Goal: Task Accomplishment & Management: Manage account settings

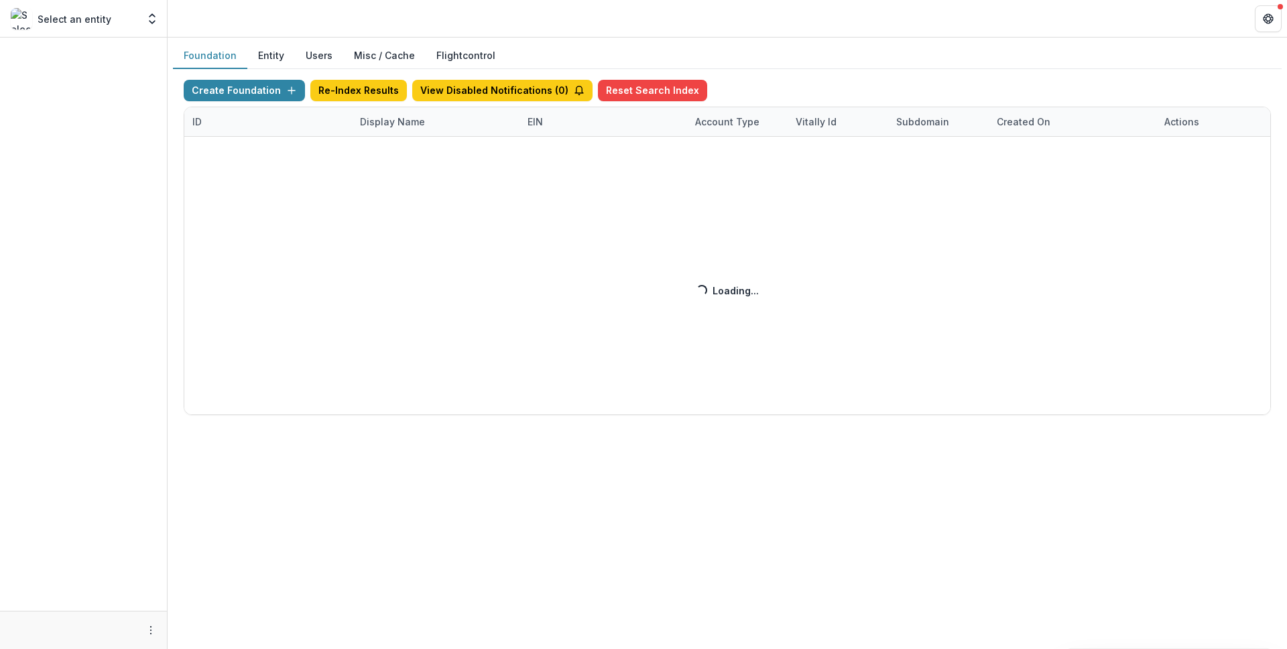
click at [401, 125] on div "Create Foundation Re-Index Results View Disabled Notifications ( 0 ) Reset Sear…" at bounding box center [727, 247] width 1087 height 335
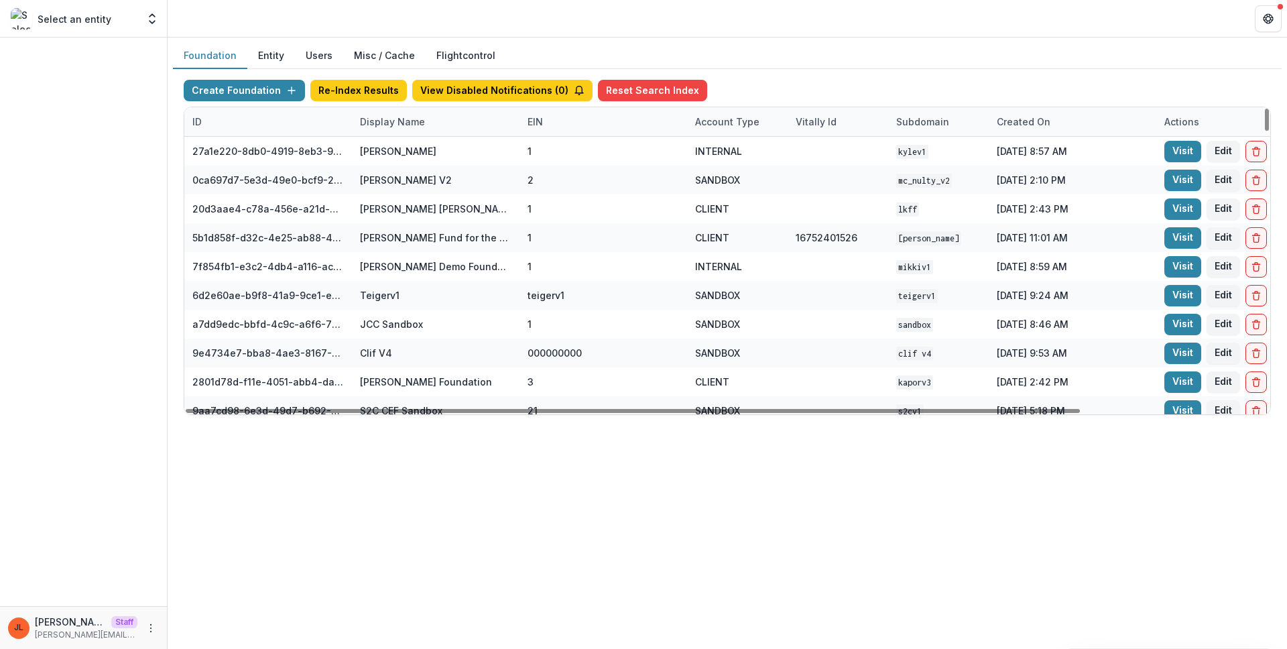
click at [416, 123] on div "Display Name" at bounding box center [392, 122] width 81 height 14
click at [426, 145] on input at bounding box center [435, 151] width 161 height 21
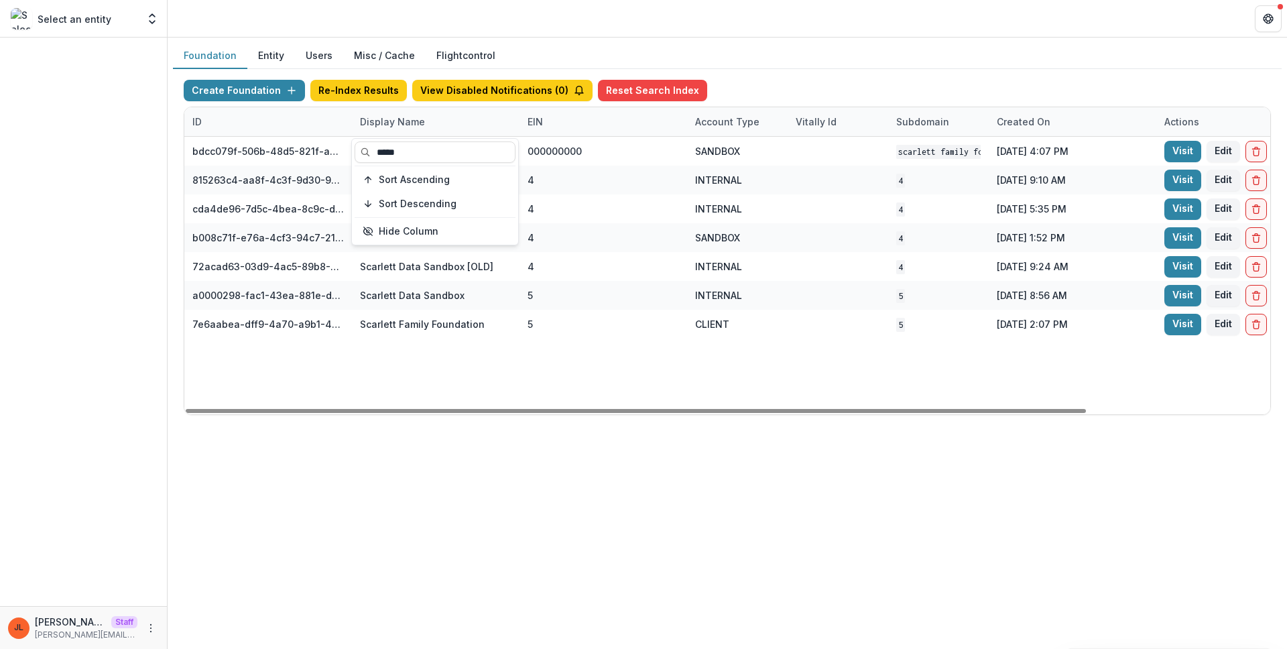
type input "*****"
click at [1239, 393] on div "bdcc079f-506b-48d5-821f-a9854713fb9d Scarlett Family Foundation Workflow Sandbo…" at bounding box center [837, 275] width 1307 height 277
click at [1193, 331] on link "Visit" at bounding box center [1182, 324] width 37 height 21
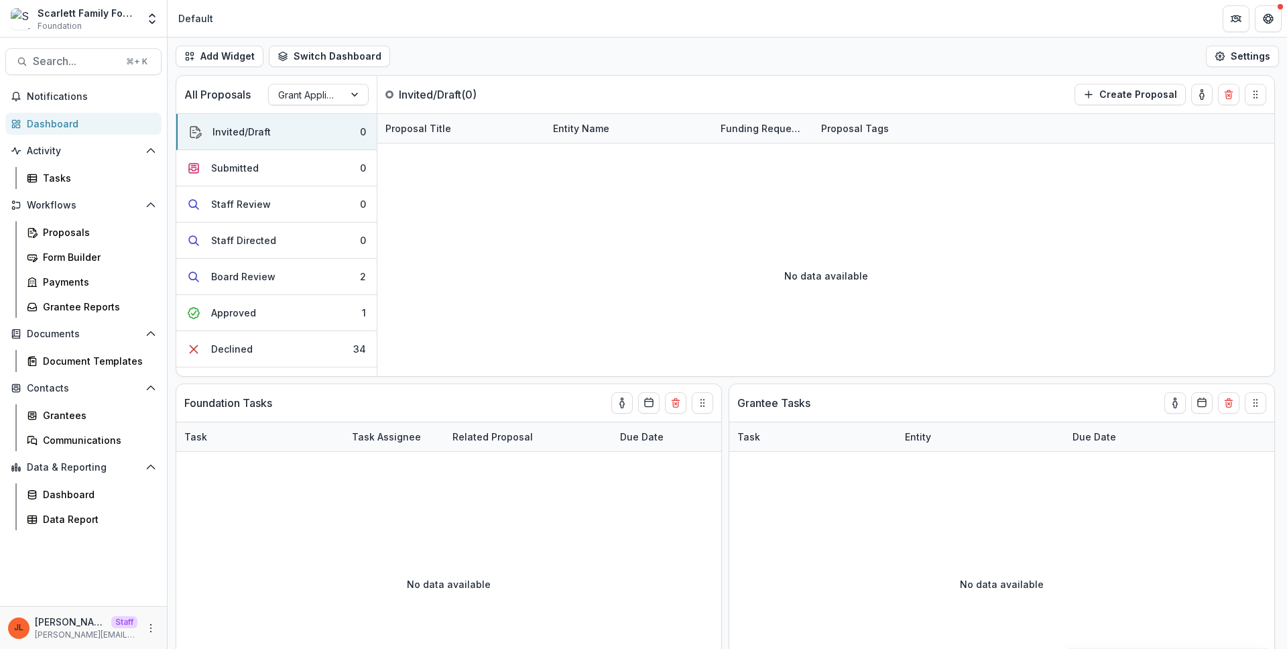
click at [96, 562] on div "Notifications Dashboard Activity Tasks Workflows Proposals Form Builder Payment…" at bounding box center [83, 346] width 167 height 520
click at [110, 574] on div "Notifications Dashboard Activity Tasks Workflows Proposals Form Builder Payment…" at bounding box center [83, 346] width 167 height 520
click at [149, 631] on icon "More" at bounding box center [150, 628] width 11 height 11
click at [233, 600] on link "User Settings" at bounding box center [239, 599] width 143 height 22
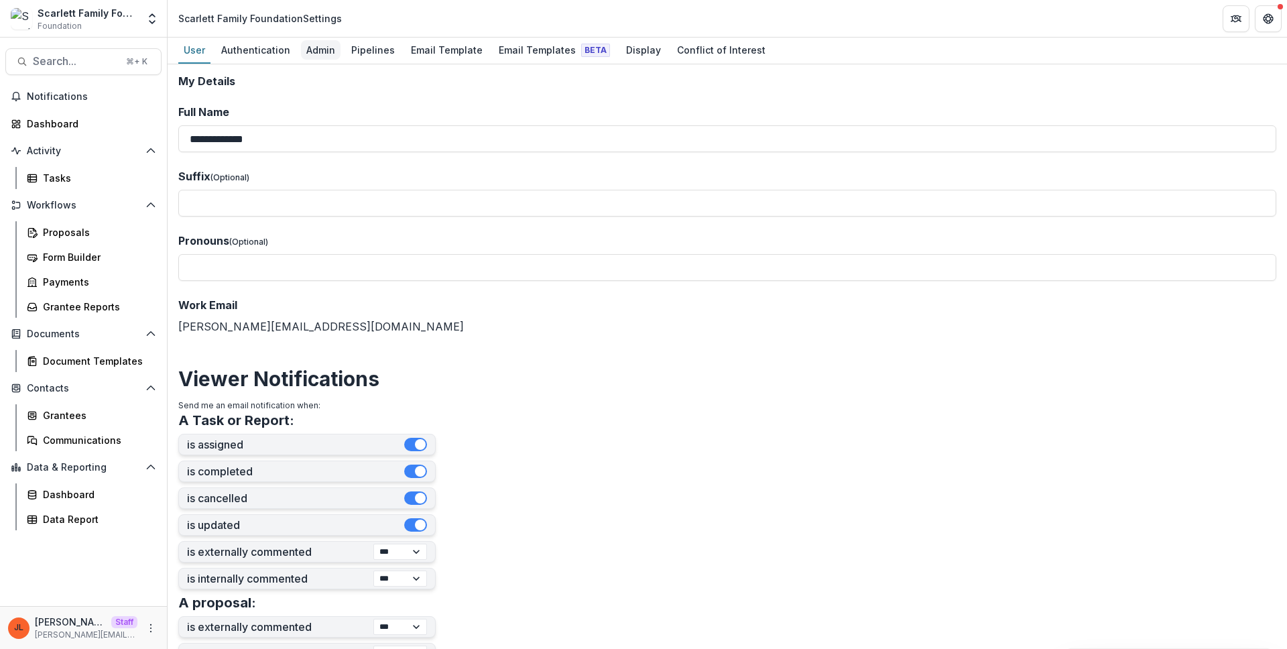
click at [312, 47] on div "Admin" at bounding box center [321, 49] width 40 height 19
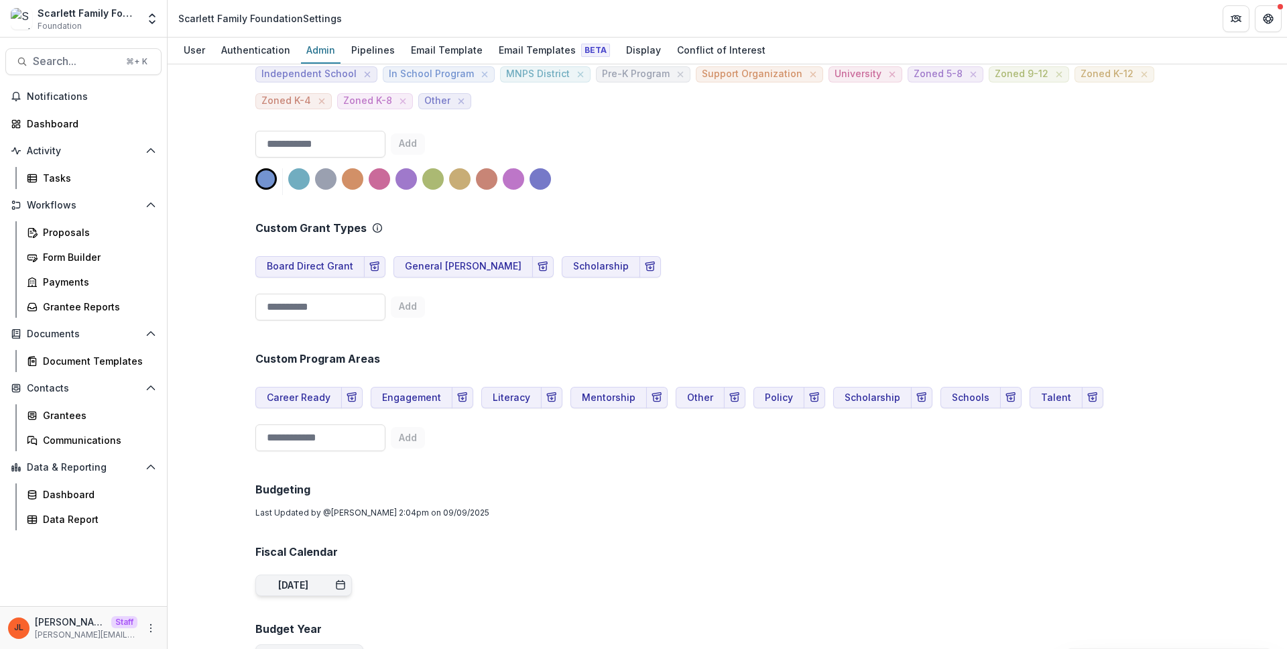
scroll to position [566, 0]
click at [1172, 391] on div "Custom Program Areas Career Ready Engagement Literacy Mentorship Other Policy S…" at bounding box center [727, 390] width 944 height 131
click at [73, 56] on span "Search..." at bounding box center [75, 61] width 85 height 13
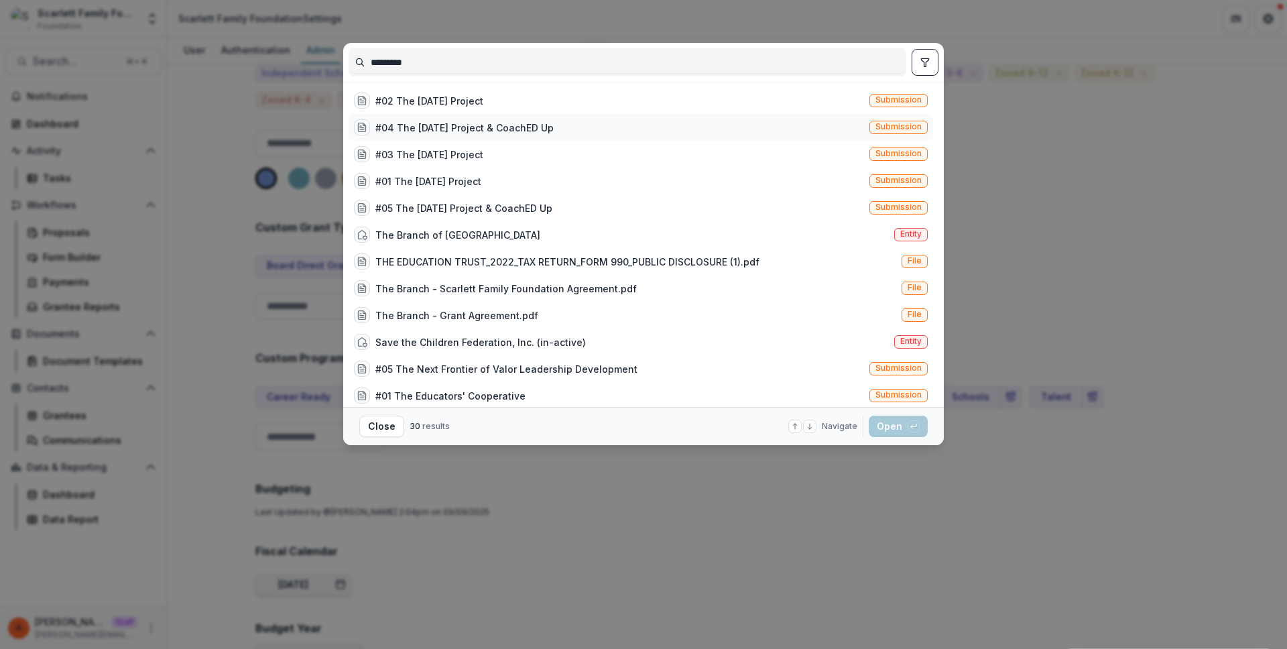
type input "*********"
click at [444, 131] on div "#04 The [DATE] Project & CoachED Up" at bounding box center [464, 128] width 178 height 14
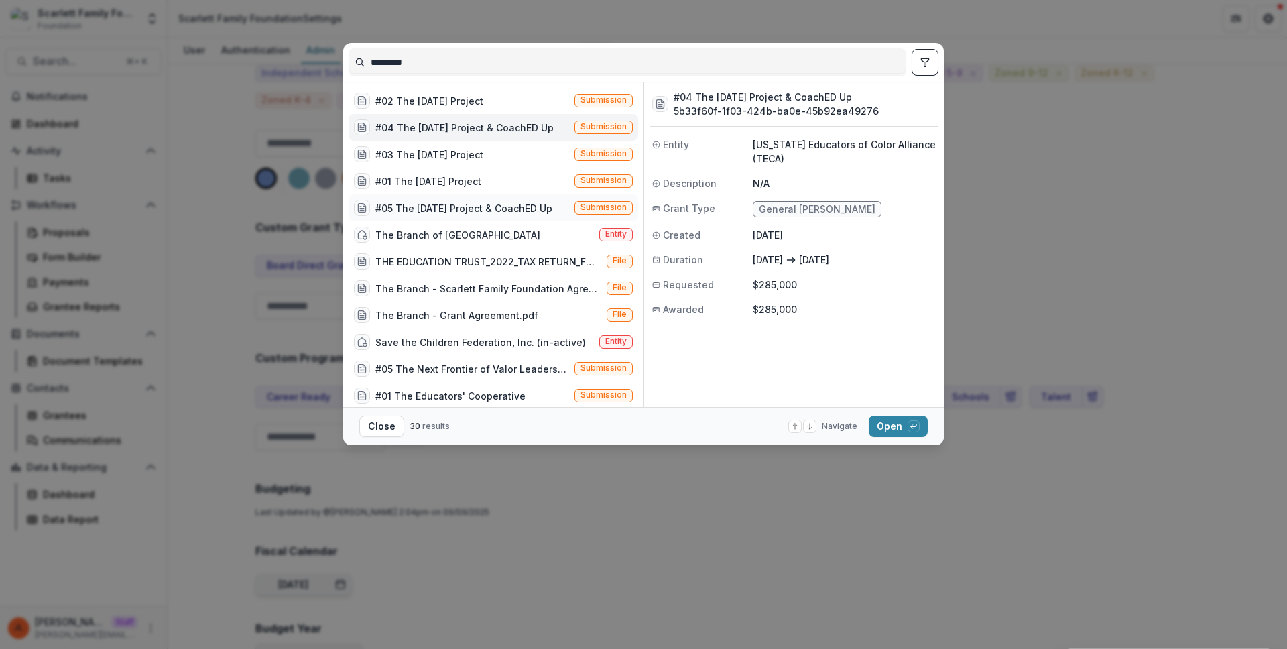
click at [452, 210] on div "#05 The [DATE] Project & CoachED Up" at bounding box center [463, 208] width 177 height 14
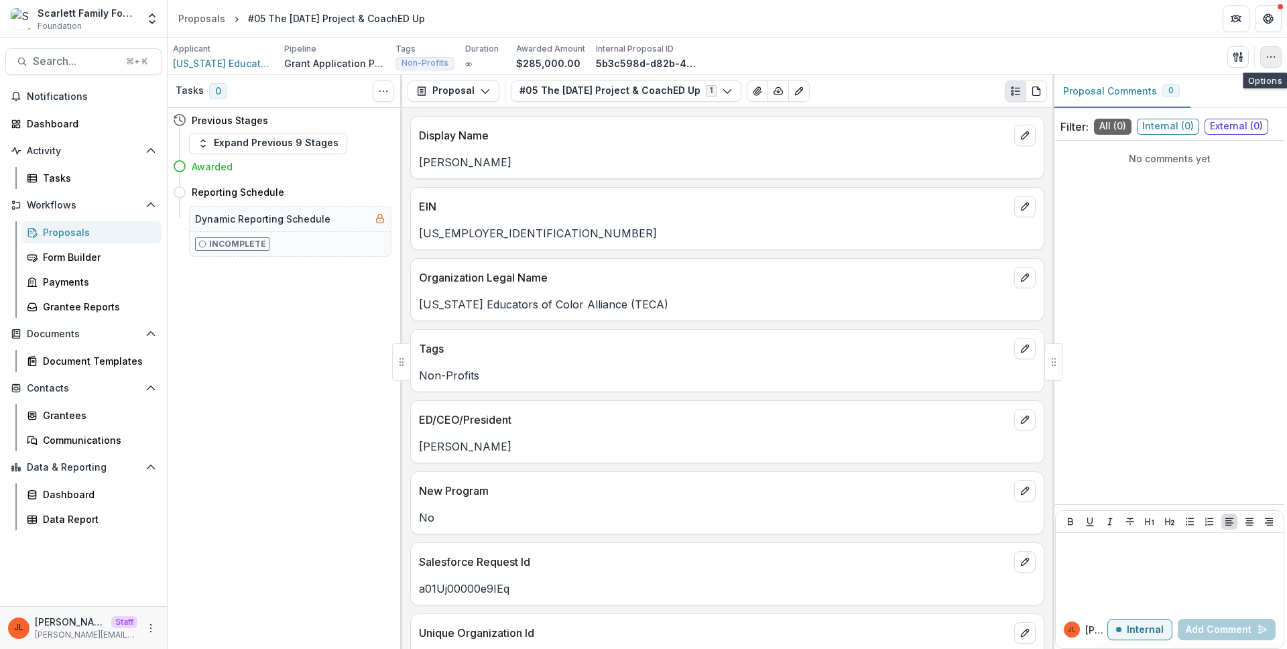
click at [1275, 62] on button "button" at bounding box center [1270, 56] width 21 height 21
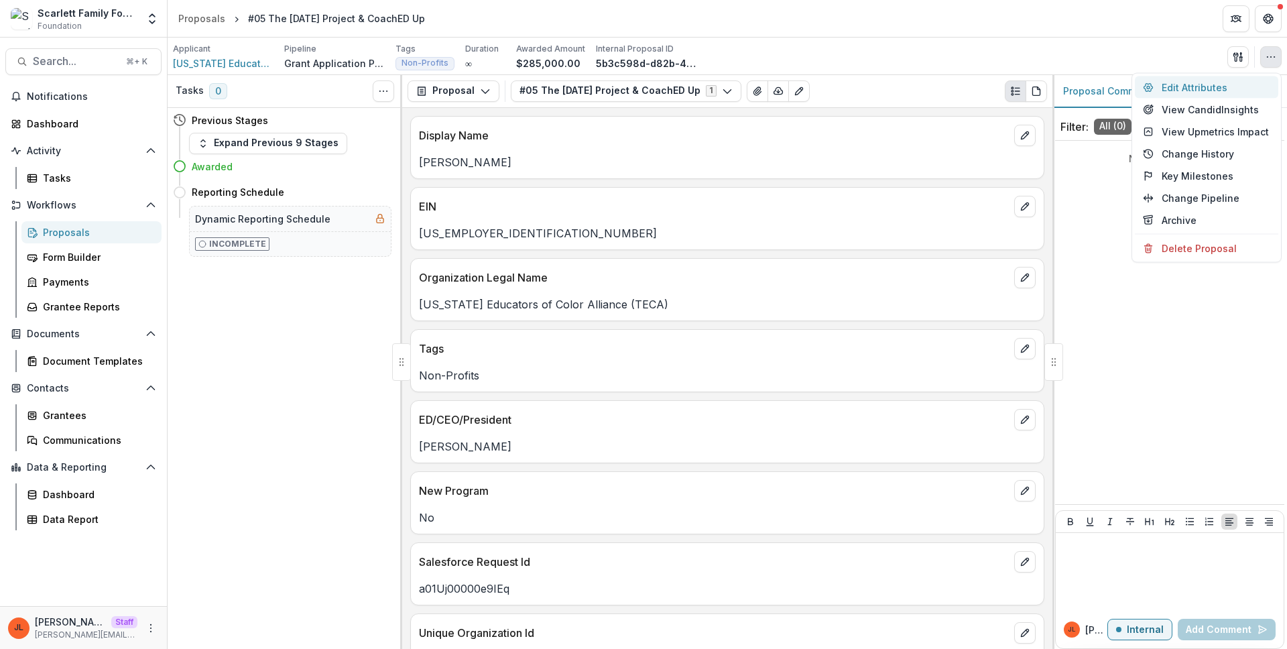
click at [1208, 92] on button "Edit Attributes" at bounding box center [1206, 87] width 143 height 22
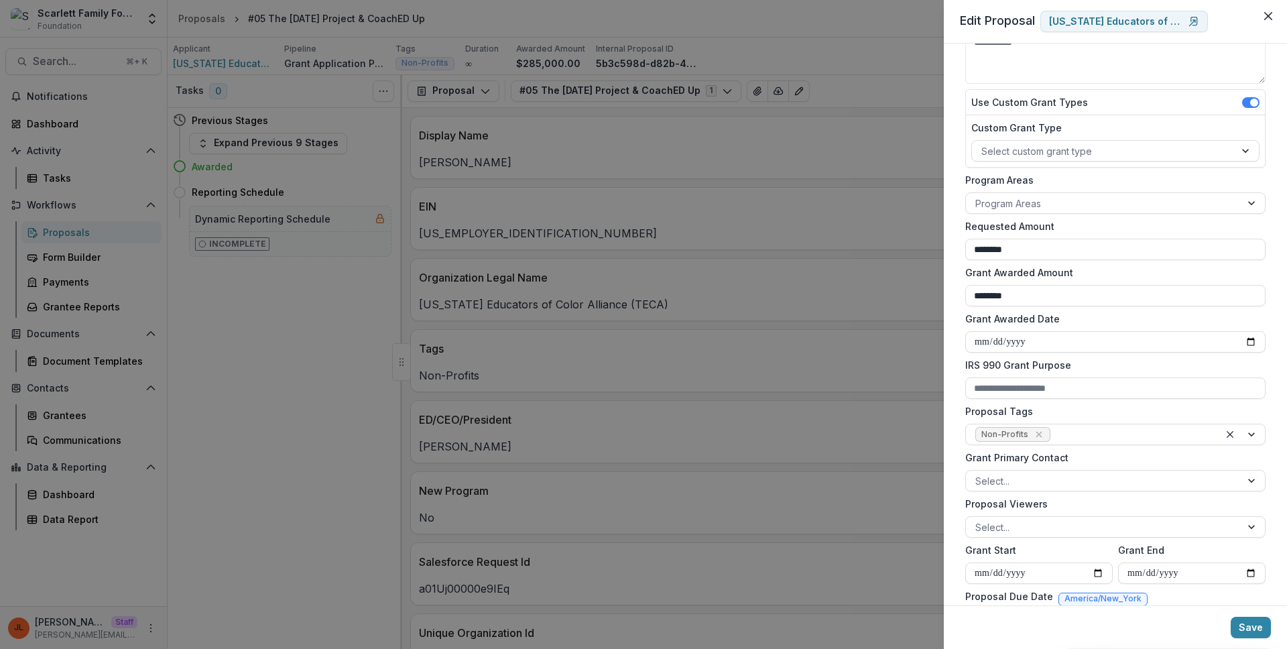
scroll to position [188, 0]
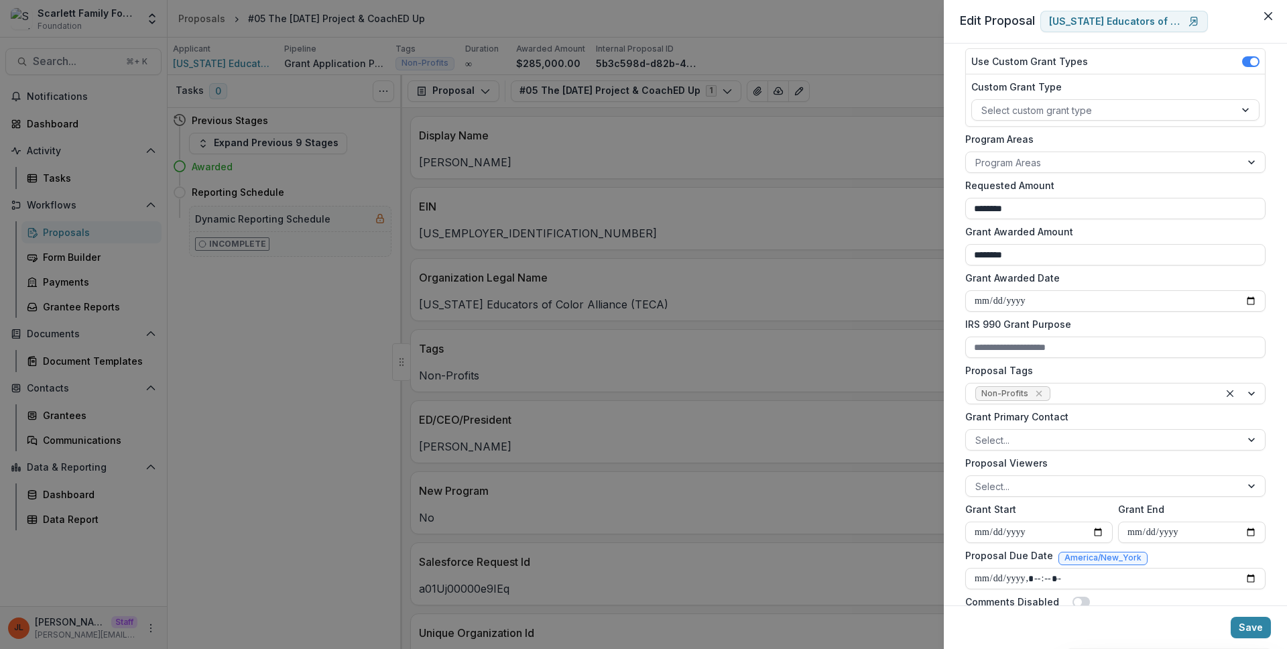
click at [812, 217] on div "**********" at bounding box center [643, 324] width 1287 height 649
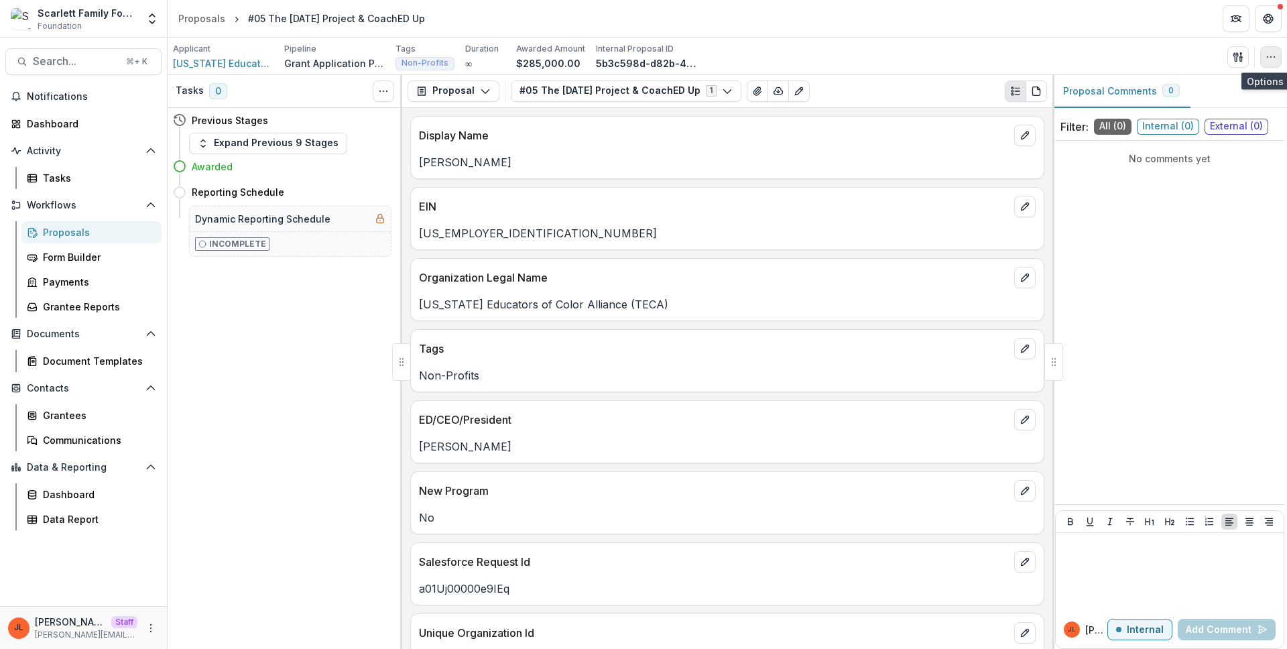
click at [1271, 54] on icon "button" at bounding box center [1270, 57] width 11 height 11
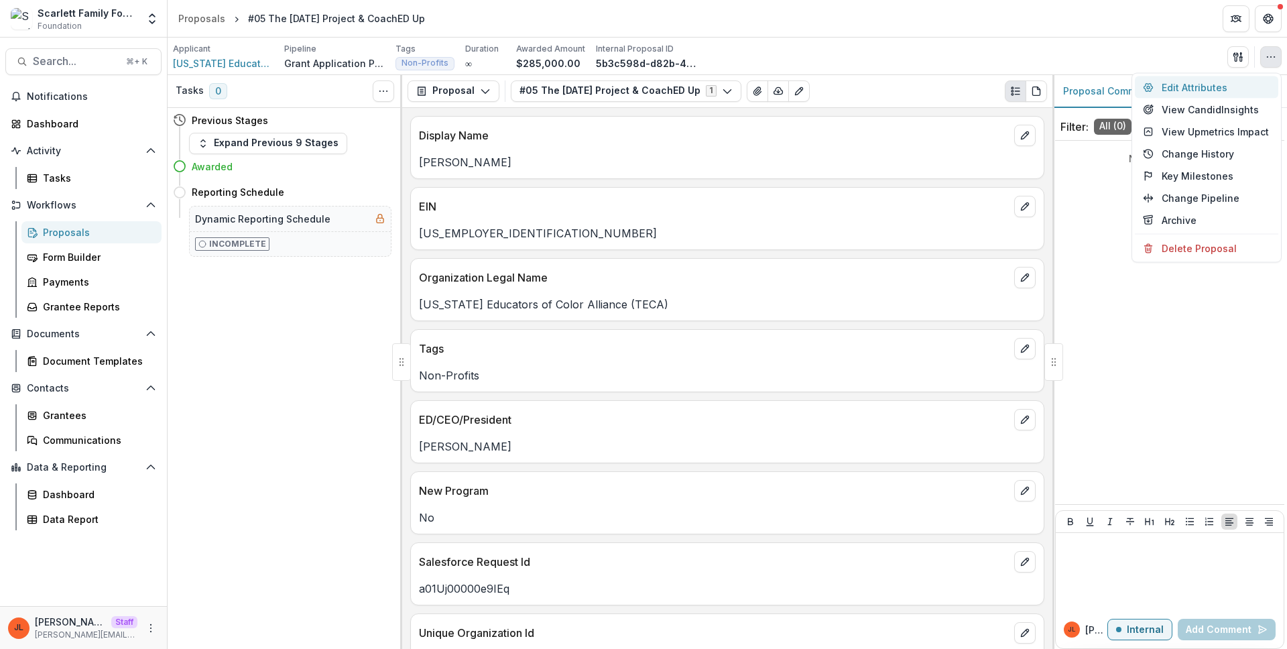
click at [1214, 86] on button "Edit Attributes" at bounding box center [1206, 87] width 143 height 22
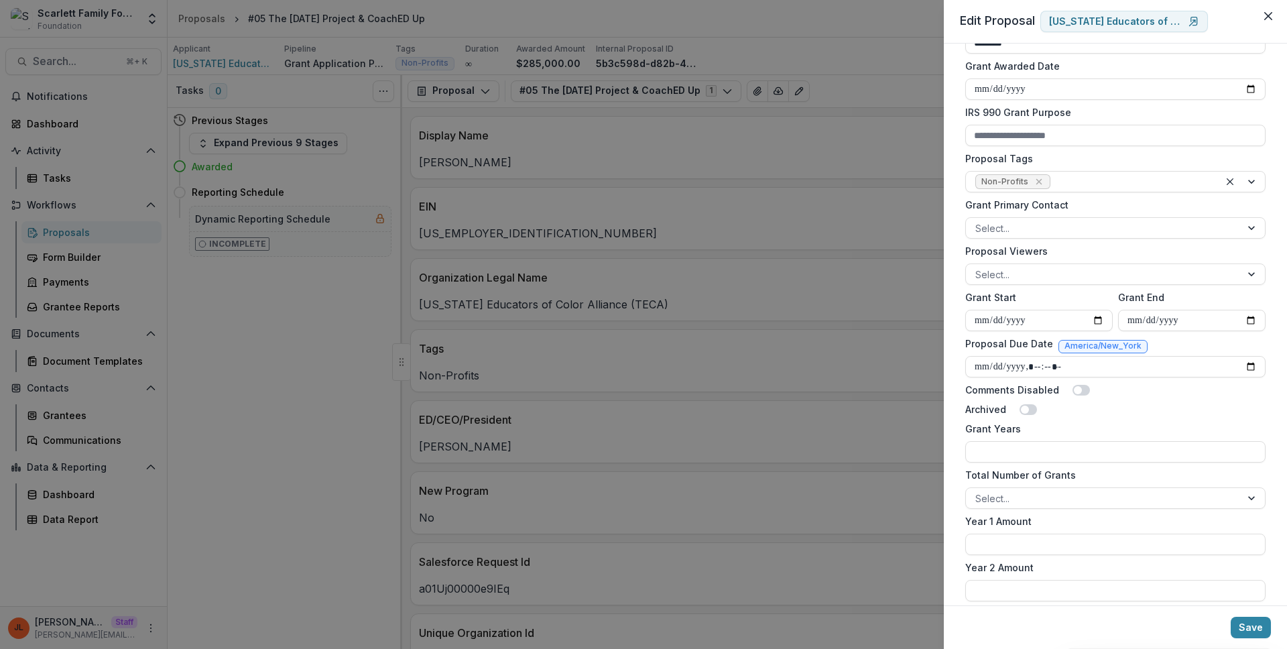
scroll to position [602, 0]
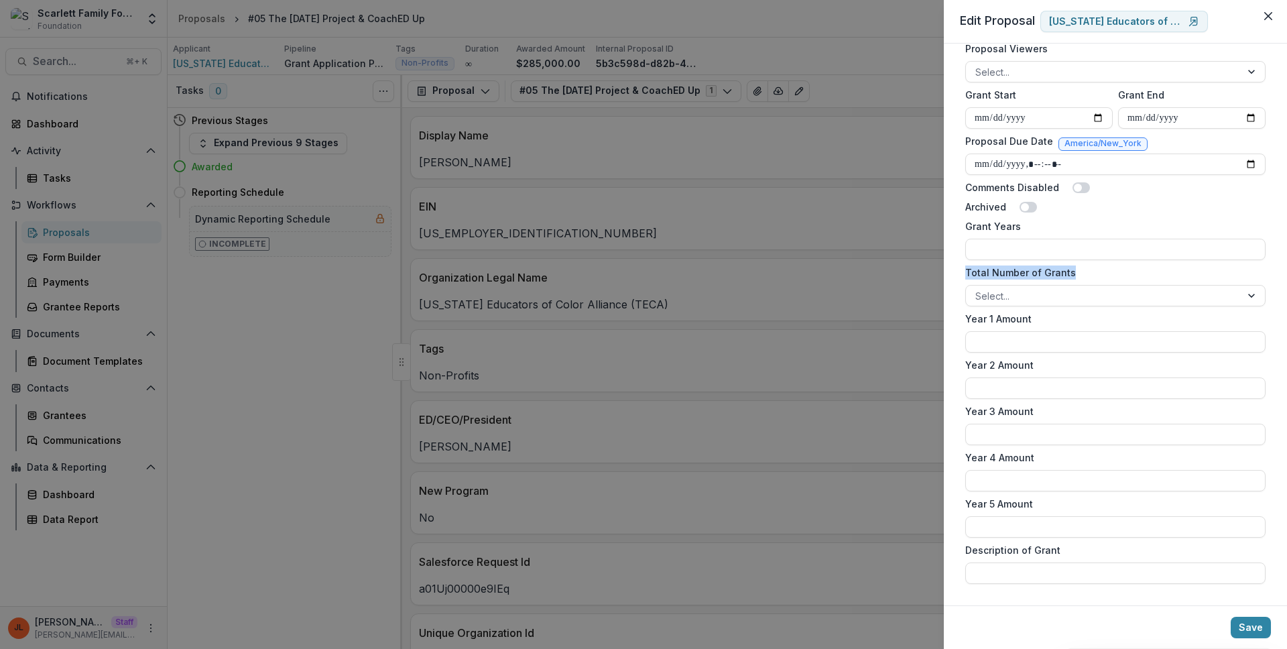
drag, startPoint x: 1082, startPoint y: 269, endPoint x: 965, endPoint y: 277, distance: 116.9
click at [965, 277] on label "Total Number of Grants" at bounding box center [1111, 272] width 292 height 14
click at [1113, 217] on form "**********" at bounding box center [1115, 23] width 311 height 1131
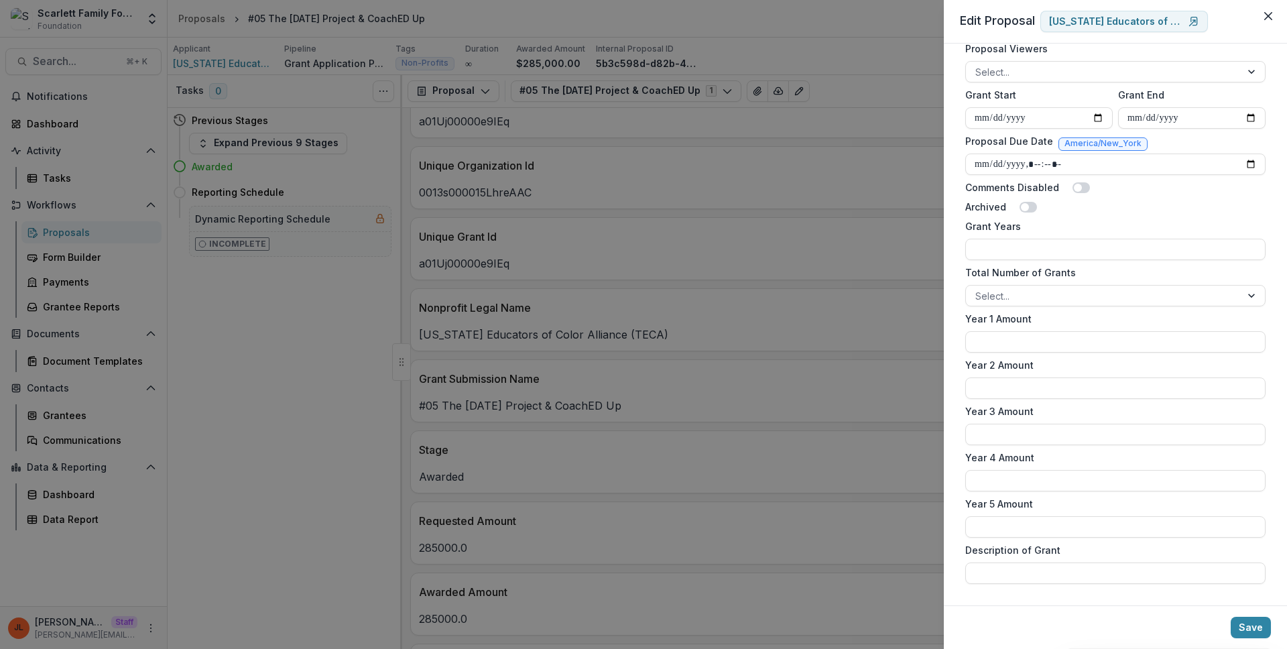
scroll to position [0, 0]
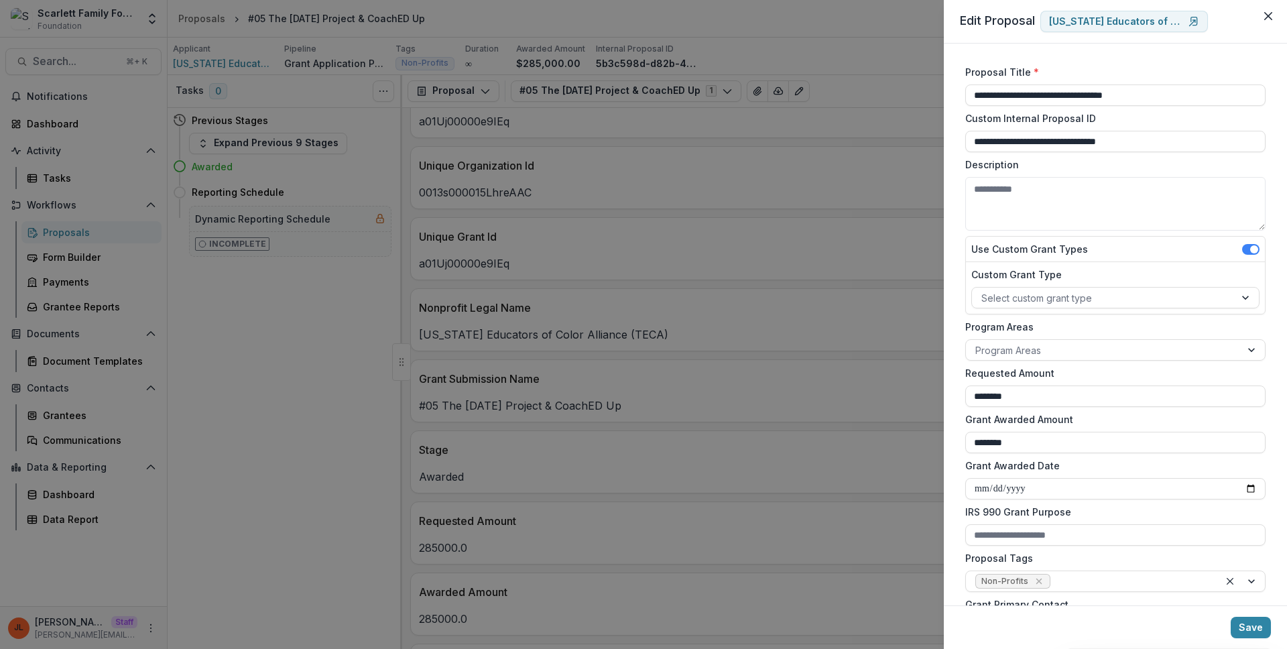
click at [816, 249] on div "**********" at bounding box center [643, 324] width 1287 height 649
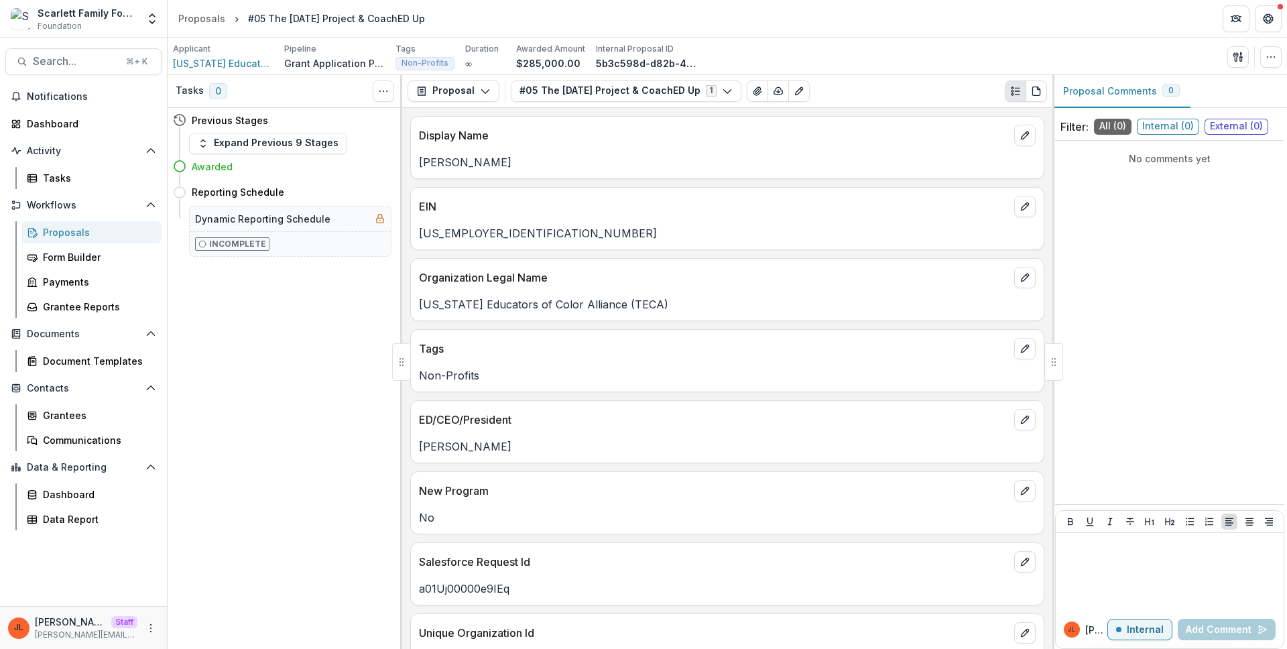
click at [236, 514] on div "Tasks 0 Show Cancelled Tasks Previous Stages Expand Previous 9 Stages Awarded R…" at bounding box center [285, 362] width 235 height 574
click at [142, 628] on div "[PERSON_NAME] Staff [PERSON_NAME][EMAIL_ADDRESS][DOMAIN_NAME]" at bounding box center [83, 628] width 151 height 26
click at [145, 628] on button "More" at bounding box center [151, 628] width 16 height 16
click at [178, 601] on icon at bounding box center [181, 602] width 7 height 4
click at [1275, 53] on icon "button" at bounding box center [1270, 57] width 11 height 11
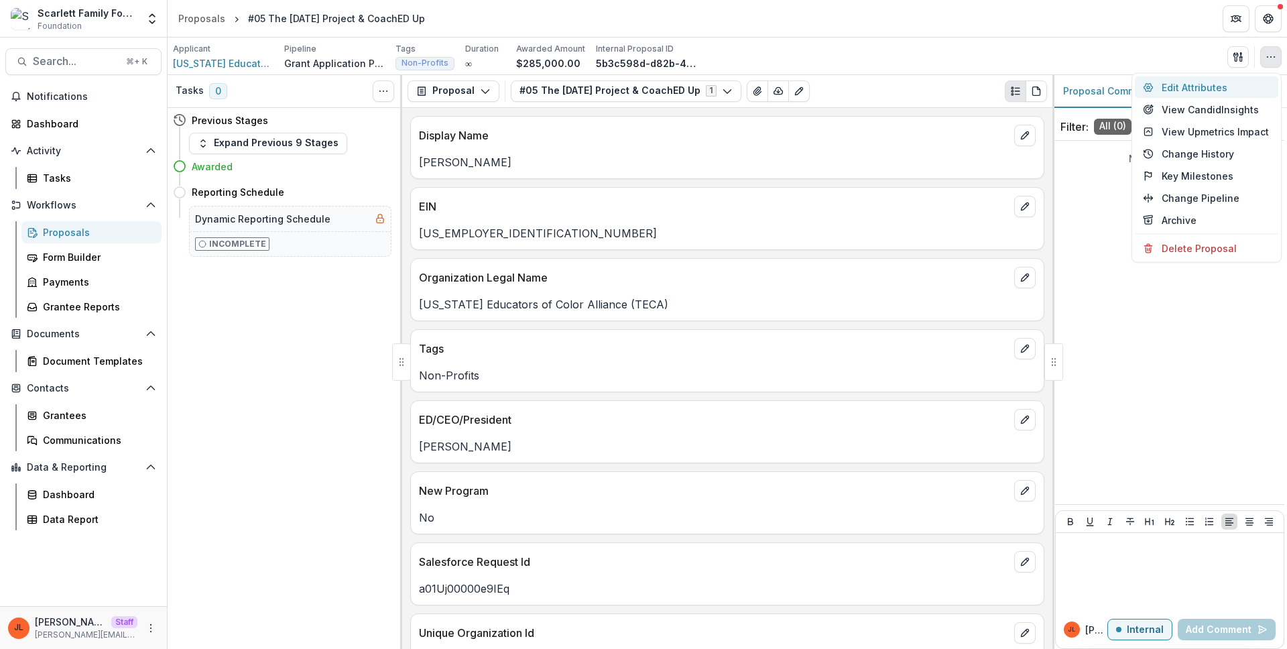
click at [1210, 84] on button "Edit Attributes" at bounding box center [1206, 87] width 143 height 22
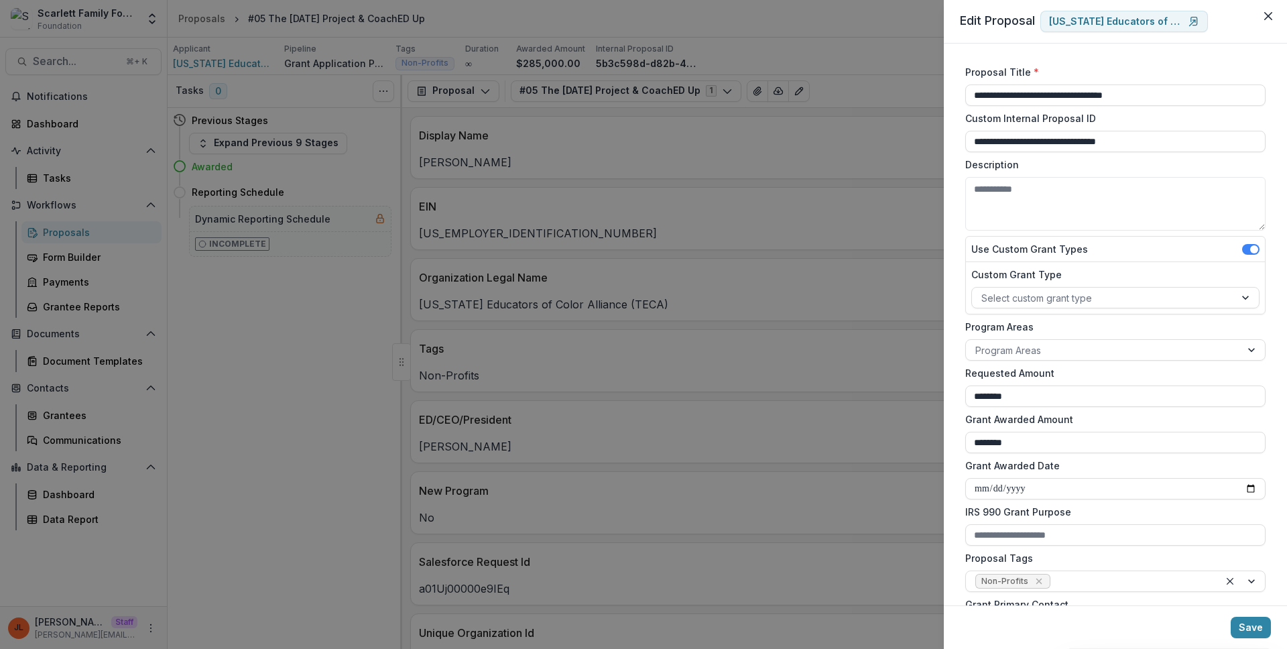
click at [906, 270] on div "**********" at bounding box center [643, 324] width 1287 height 649
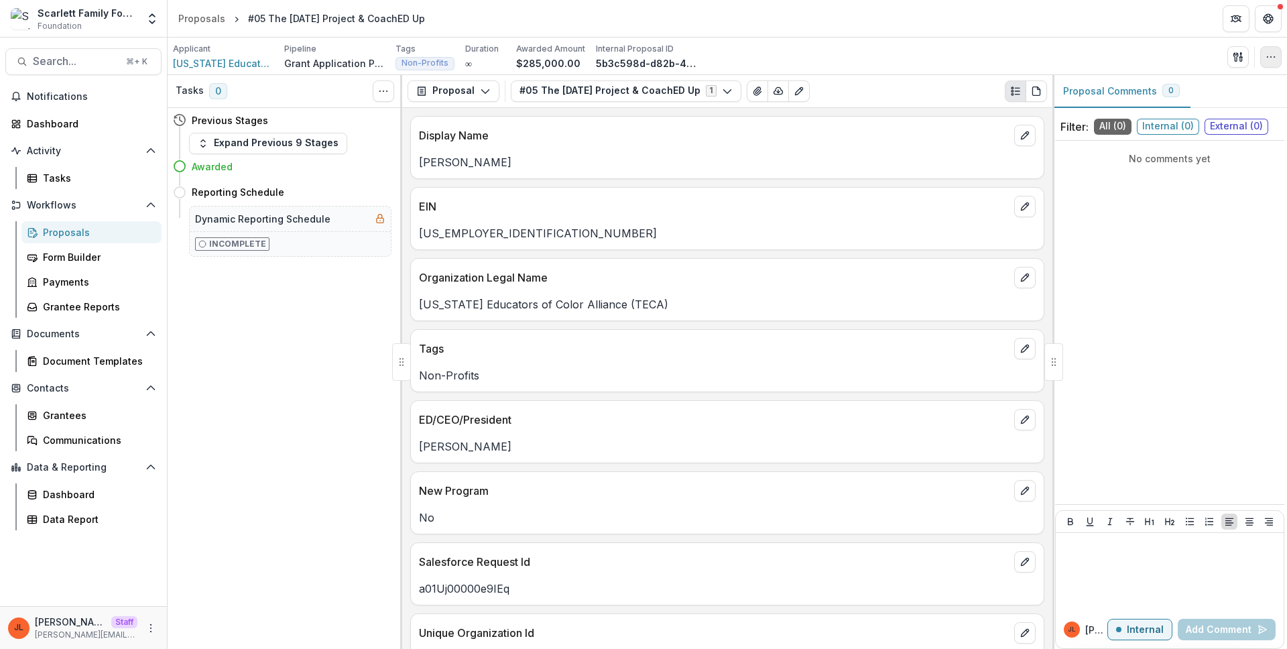
click at [1270, 57] on icon "button" at bounding box center [1270, 57] width 11 height 11
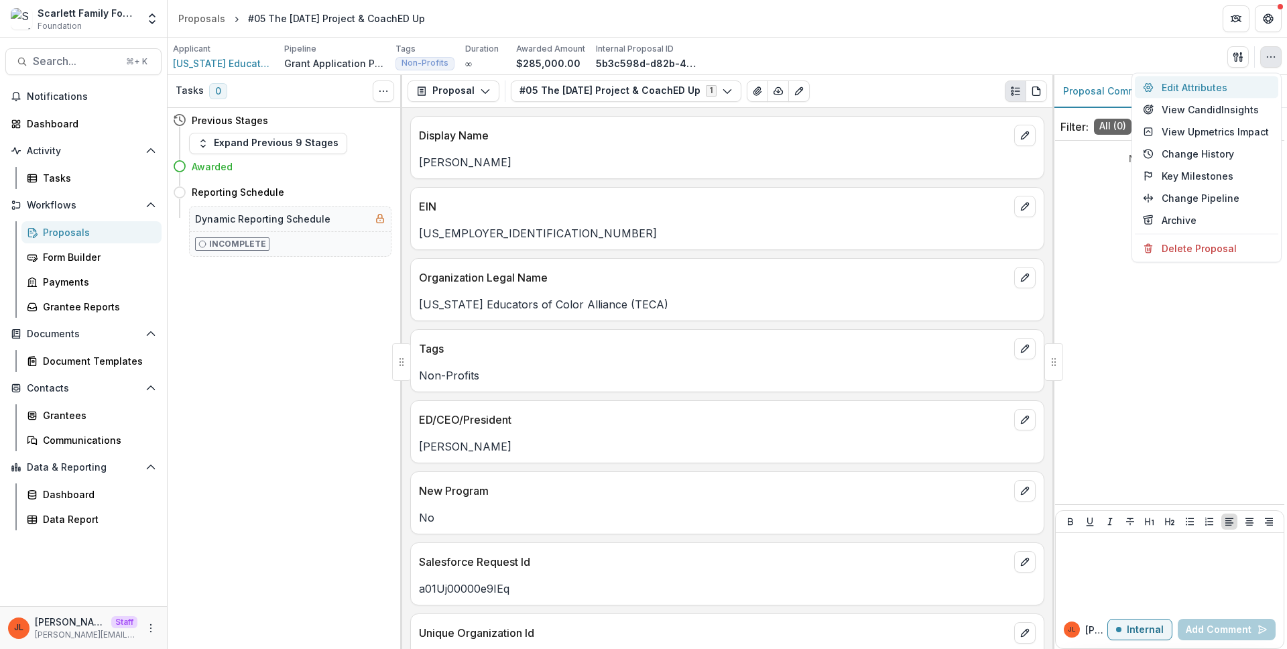
click at [1202, 91] on button "Edit Attributes" at bounding box center [1206, 87] width 143 height 22
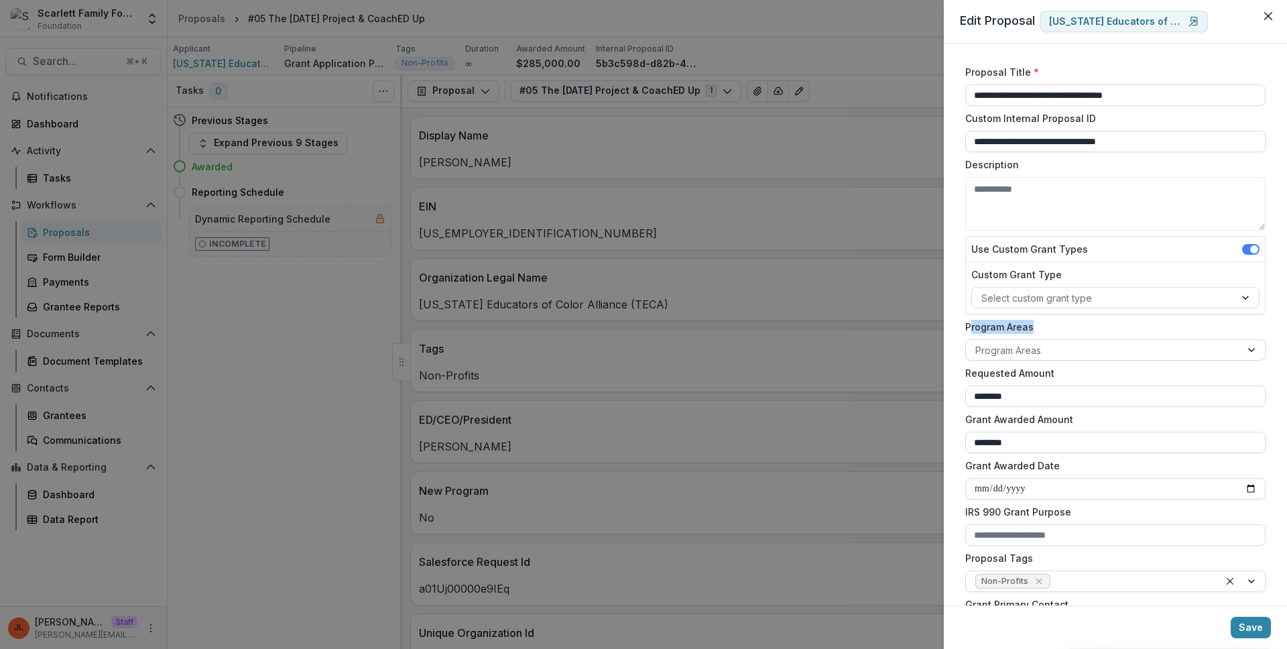
drag, startPoint x: 1032, startPoint y: 328, endPoint x: 969, endPoint y: 327, distance: 63.0
click at [969, 327] on label "Program Areas" at bounding box center [1111, 327] width 292 height 14
click at [1054, 327] on label "Program Areas" at bounding box center [1111, 327] width 292 height 14
click at [978, 343] on input "Program Areas" at bounding box center [976, 350] width 3 height 14
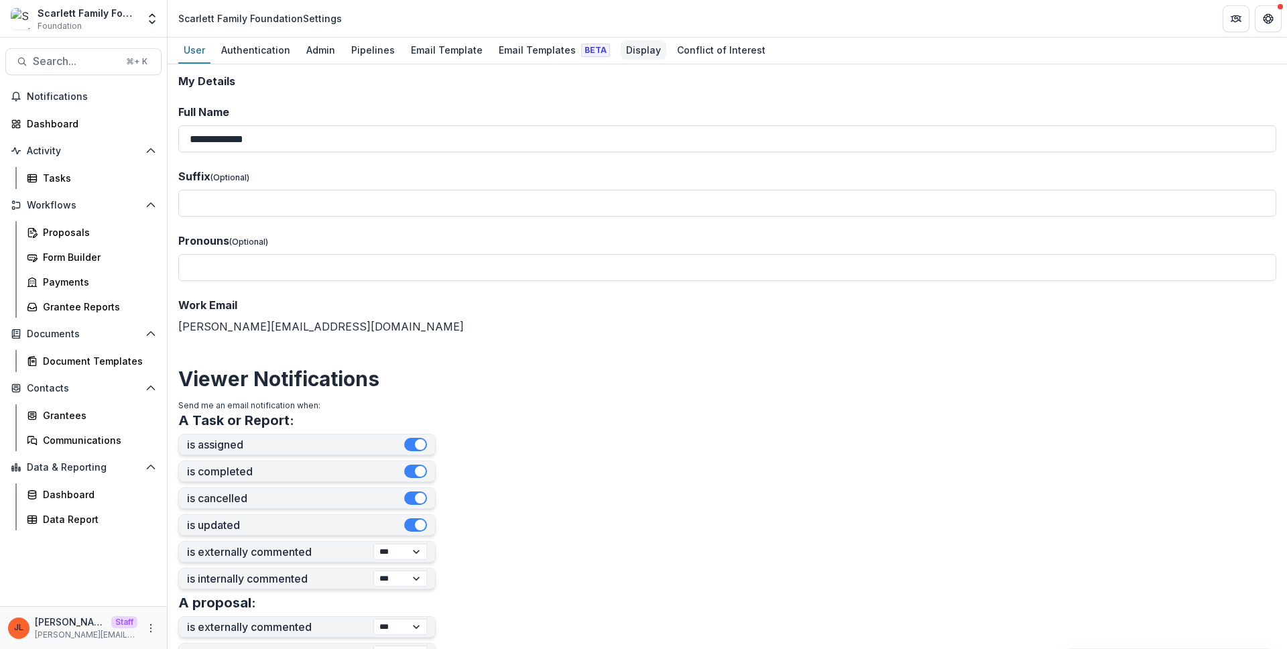
click at [621, 42] on div "Display" at bounding box center [644, 49] width 46 height 19
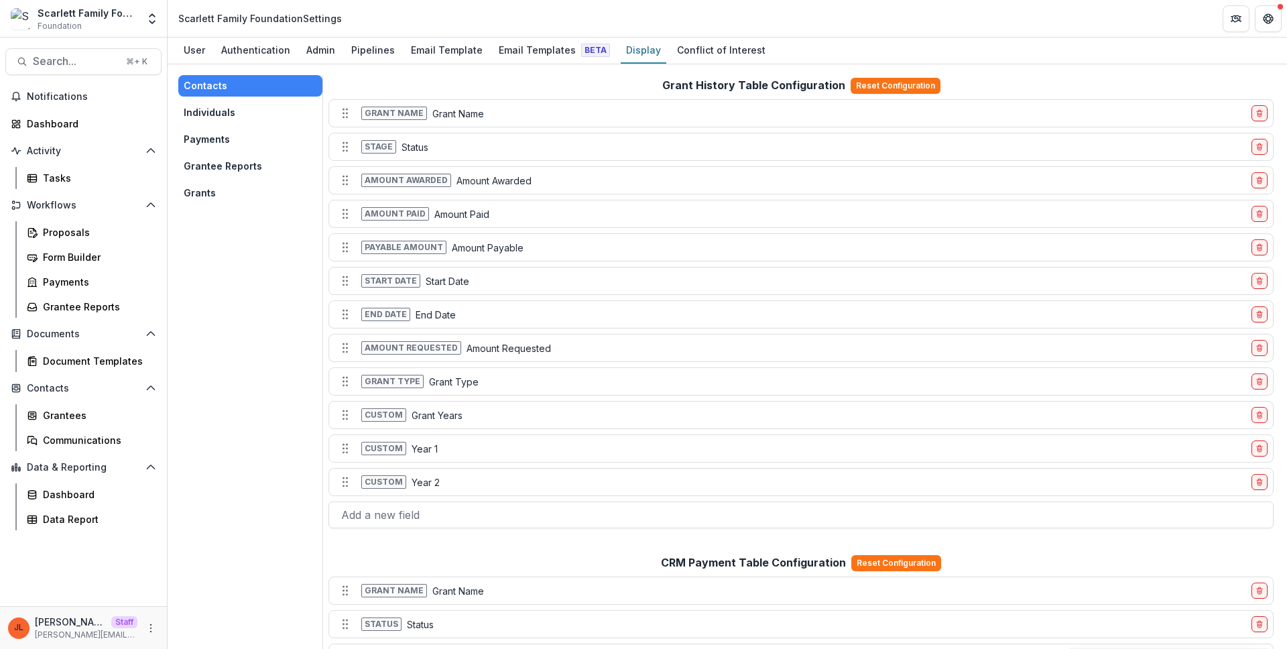
click at [202, 188] on button "Grants" at bounding box center [250, 192] width 144 height 21
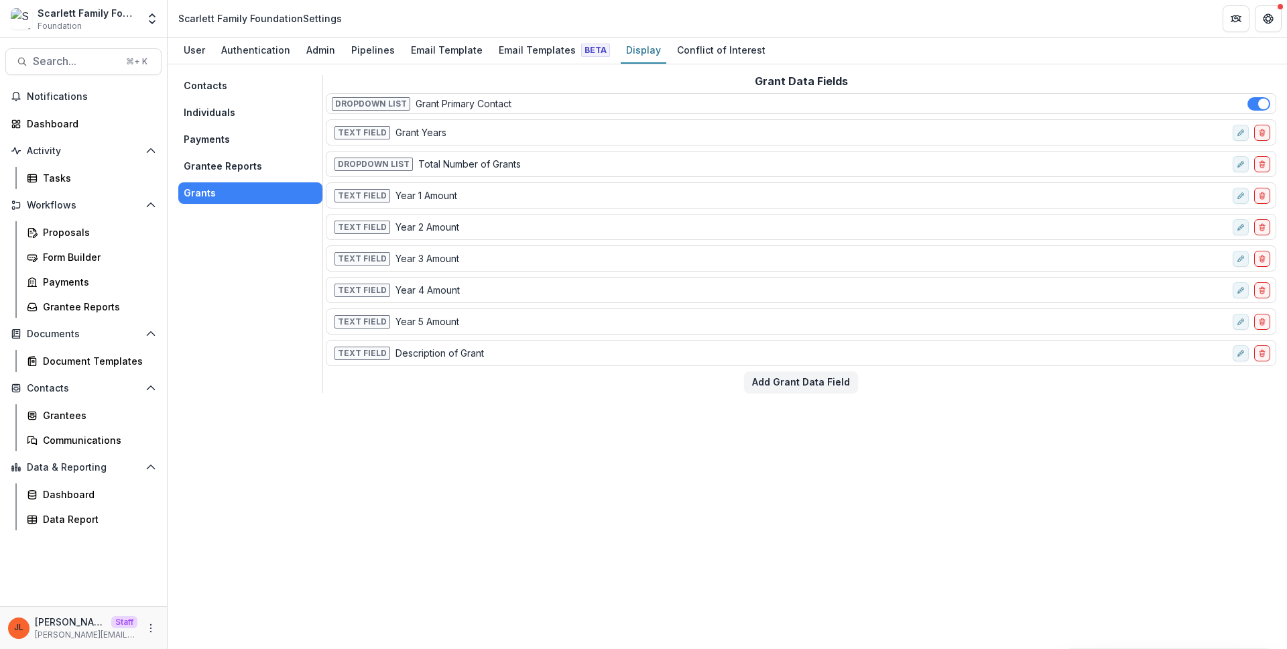
click at [505, 531] on div "Contacts Individuals Payments Grantee Reports Grants Grant Data Fields Dropdown…" at bounding box center [727, 356] width 1119 height 584
click at [288, 481] on div "Contacts Individuals Payments Grantee Reports Grants Grant Data Fields Dropdown…" at bounding box center [727, 356] width 1119 height 584
click at [154, 629] on icon "More" at bounding box center [150, 628] width 11 height 11
click at [217, 594] on link "User Settings" at bounding box center [239, 599] width 143 height 22
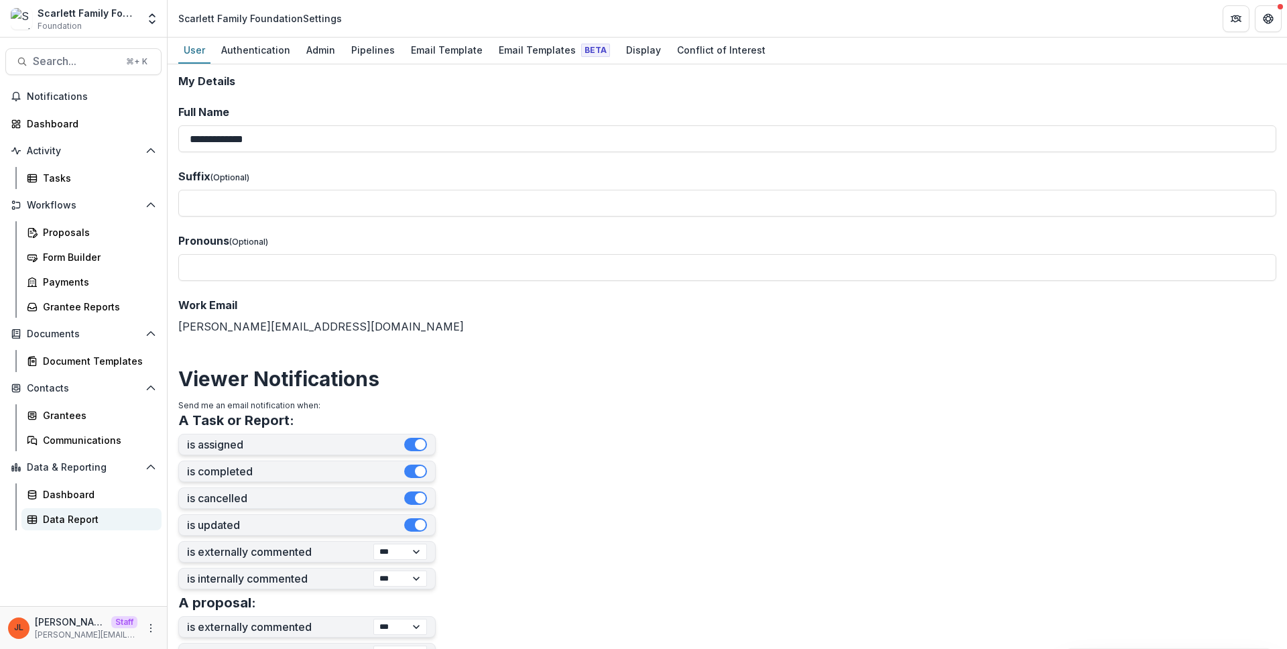
click at [91, 518] on div "Data Report" at bounding box center [97, 519] width 108 height 14
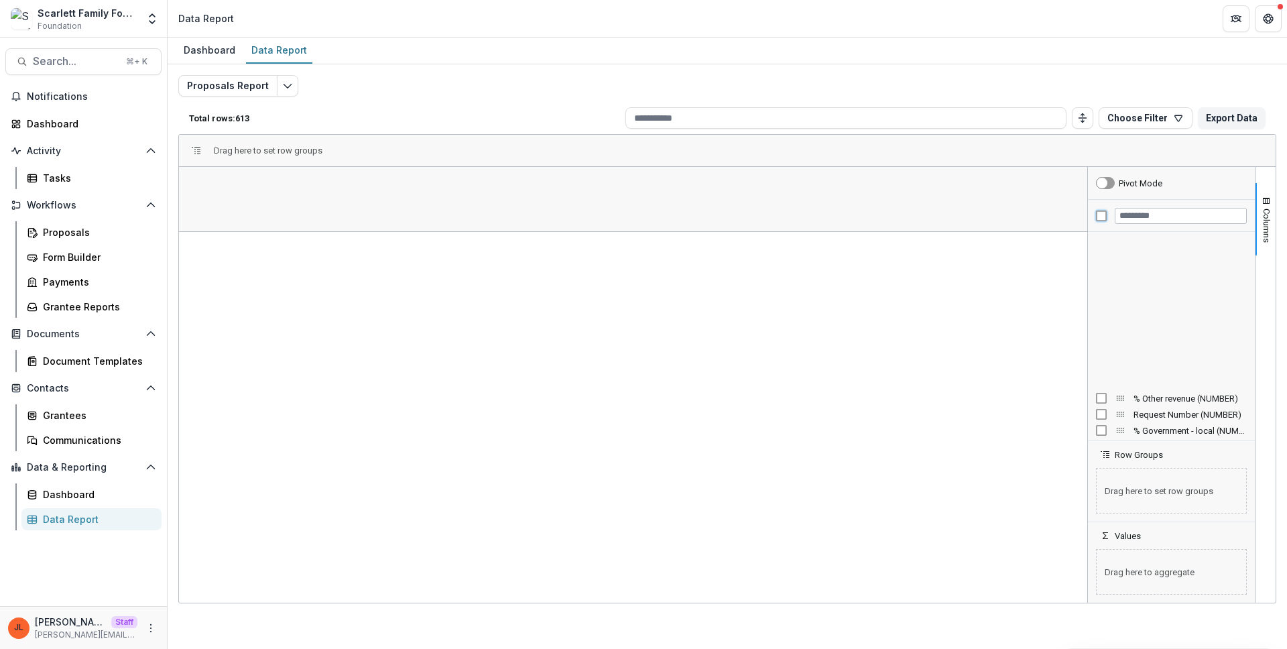
scroll to position [1795, 0]
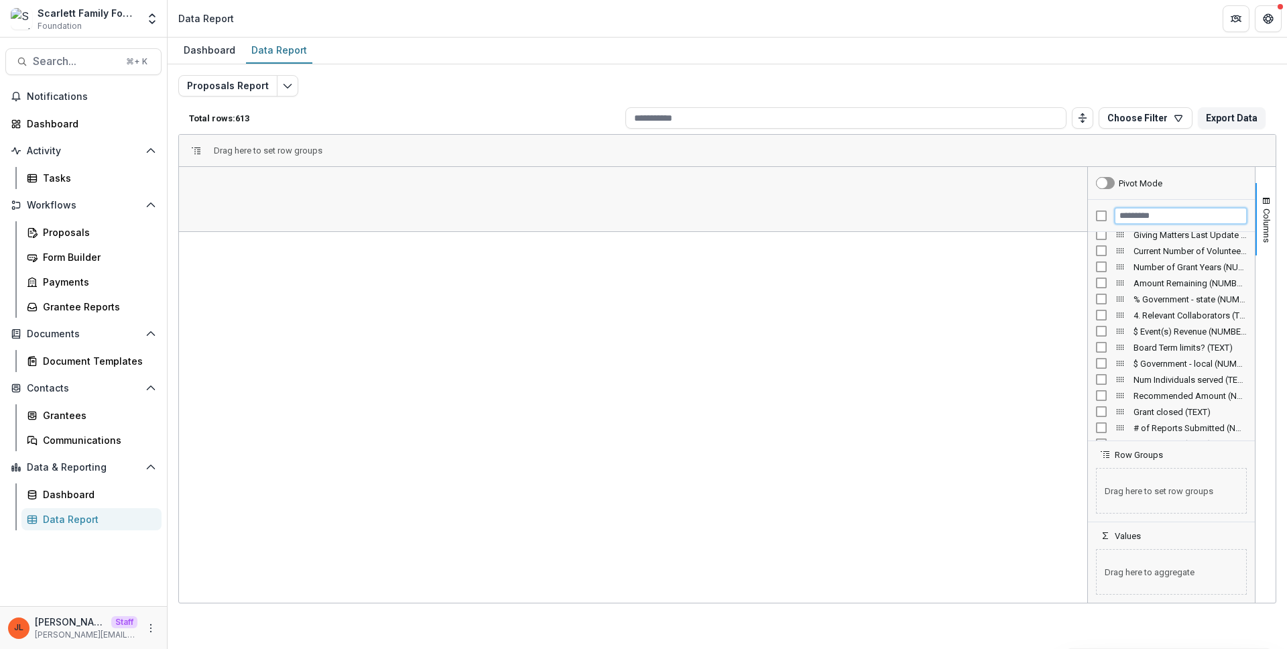
click at [1157, 218] on input "Filter Columns Input" at bounding box center [1181, 216] width 132 height 16
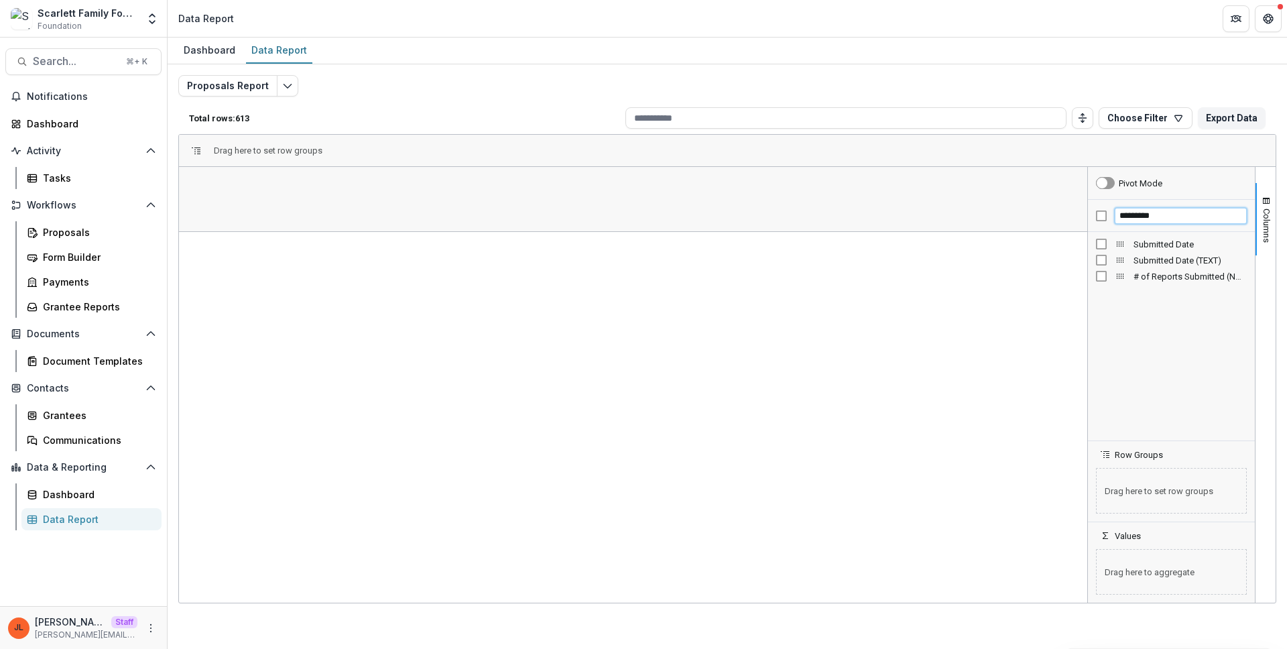
scroll to position [0, 0]
type input "*********"
click at [1141, 246] on span "Submitted Date" at bounding box center [1189, 244] width 113 height 10
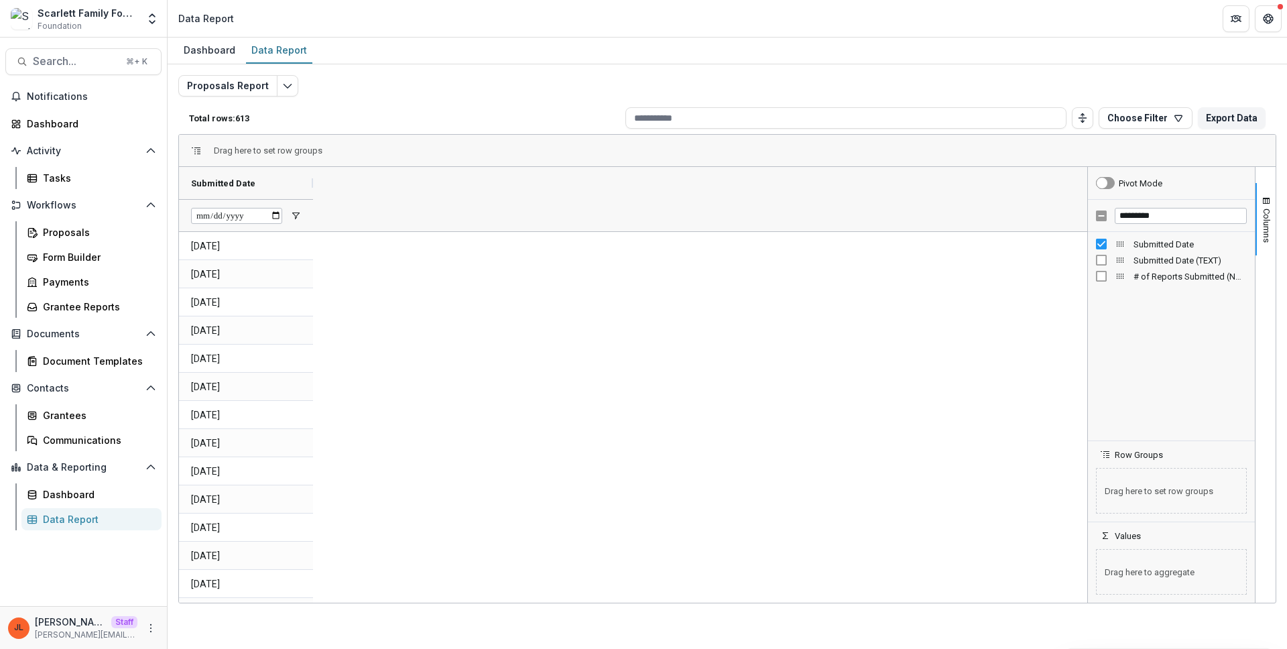
click at [1143, 257] on span "Submitted Date (TEXT)" at bounding box center [1189, 260] width 113 height 10
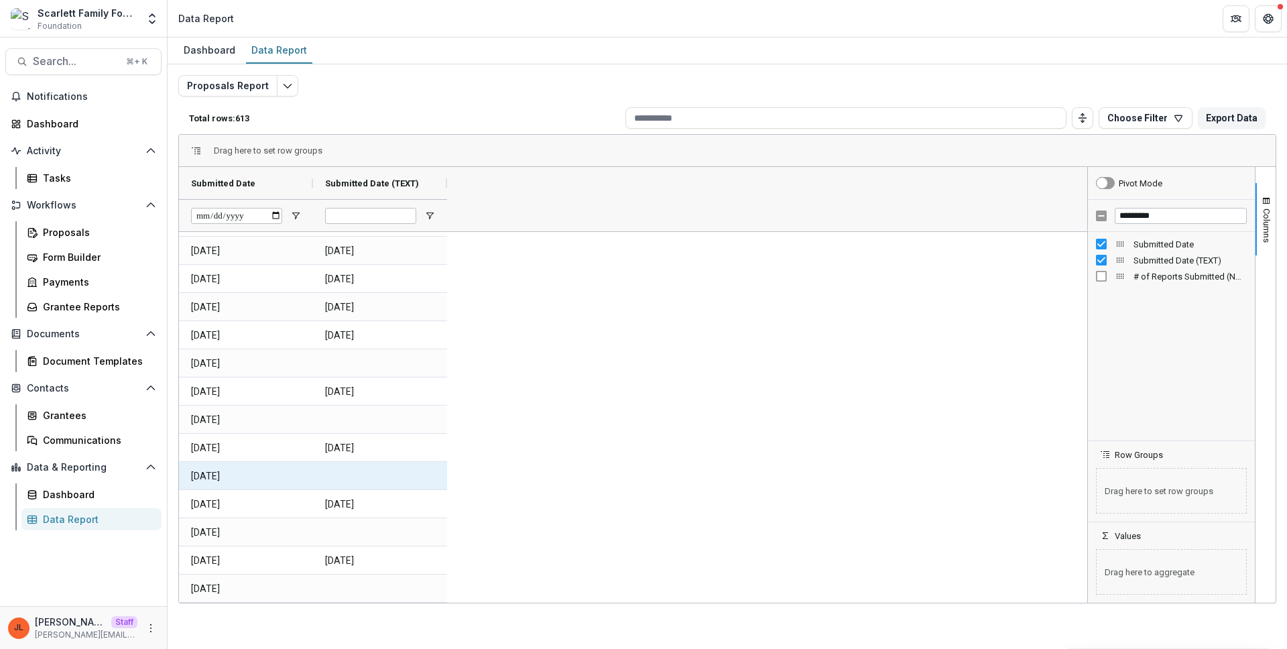
scroll to position [6382, 0]
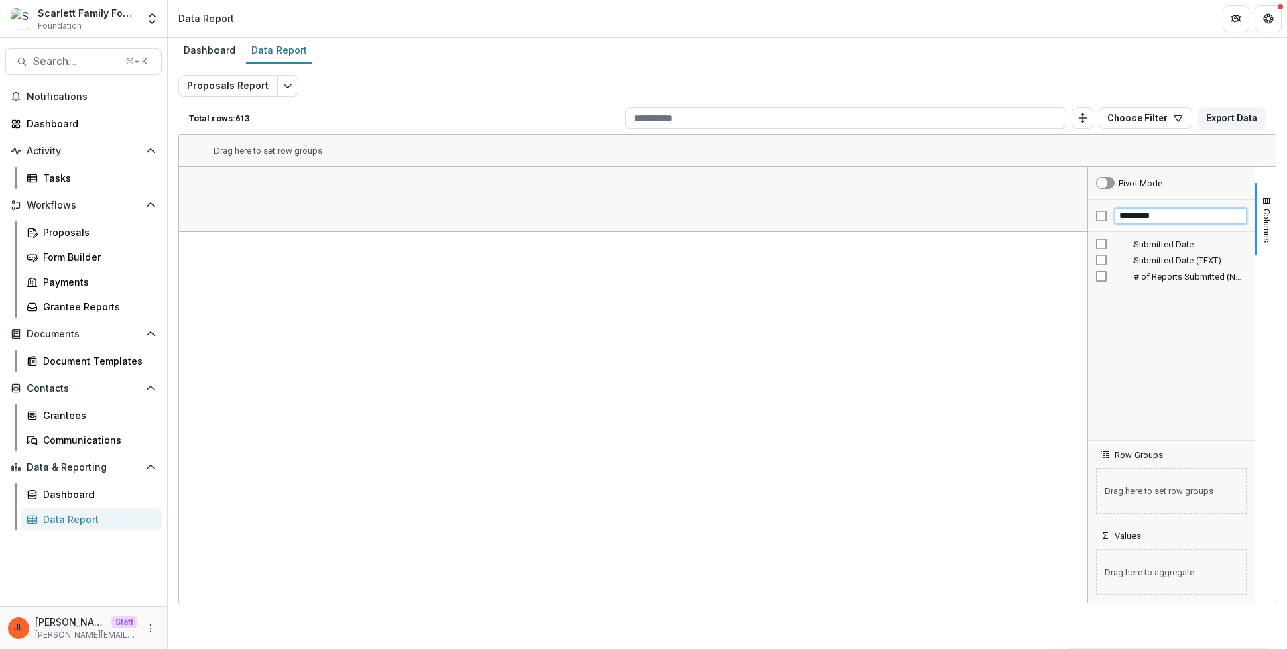
click at [1168, 214] on input "*********" at bounding box center [1181, 216] width 132 height 16
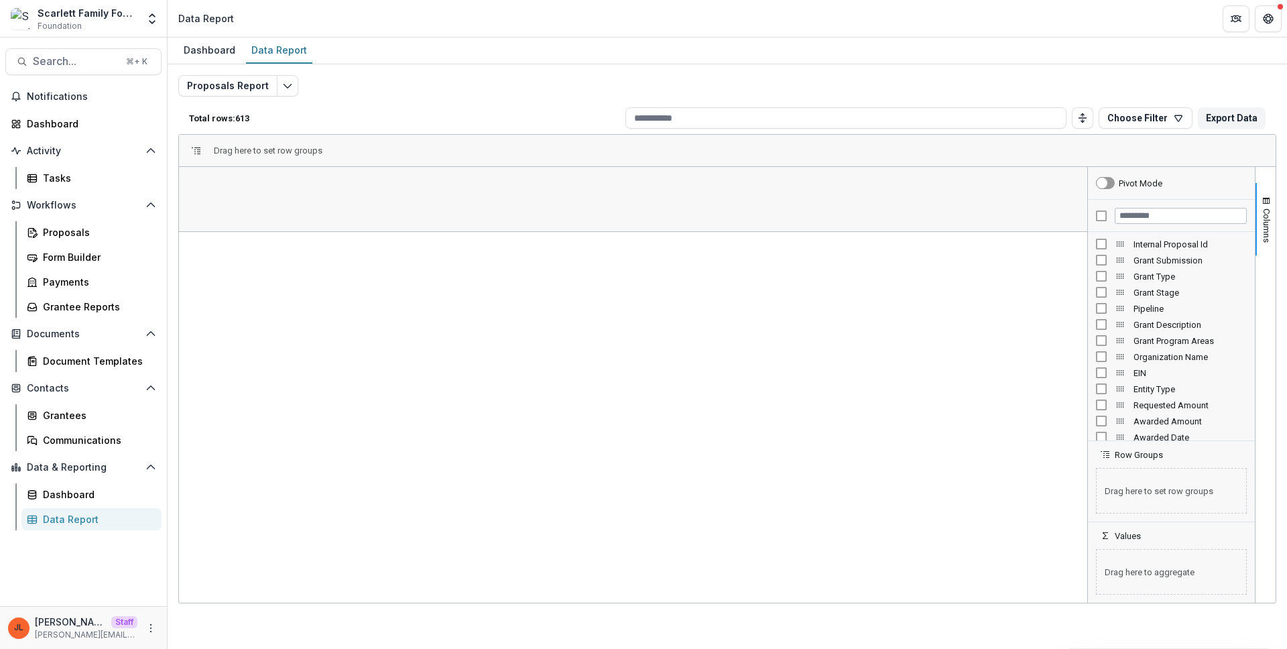
click at [1182, 195] on div "Pivot Mode" at bounding box center [1171, 183] width 167 height 32
click at [1100, 220] on div at bounding box center [1171, 216] width 167 height 32
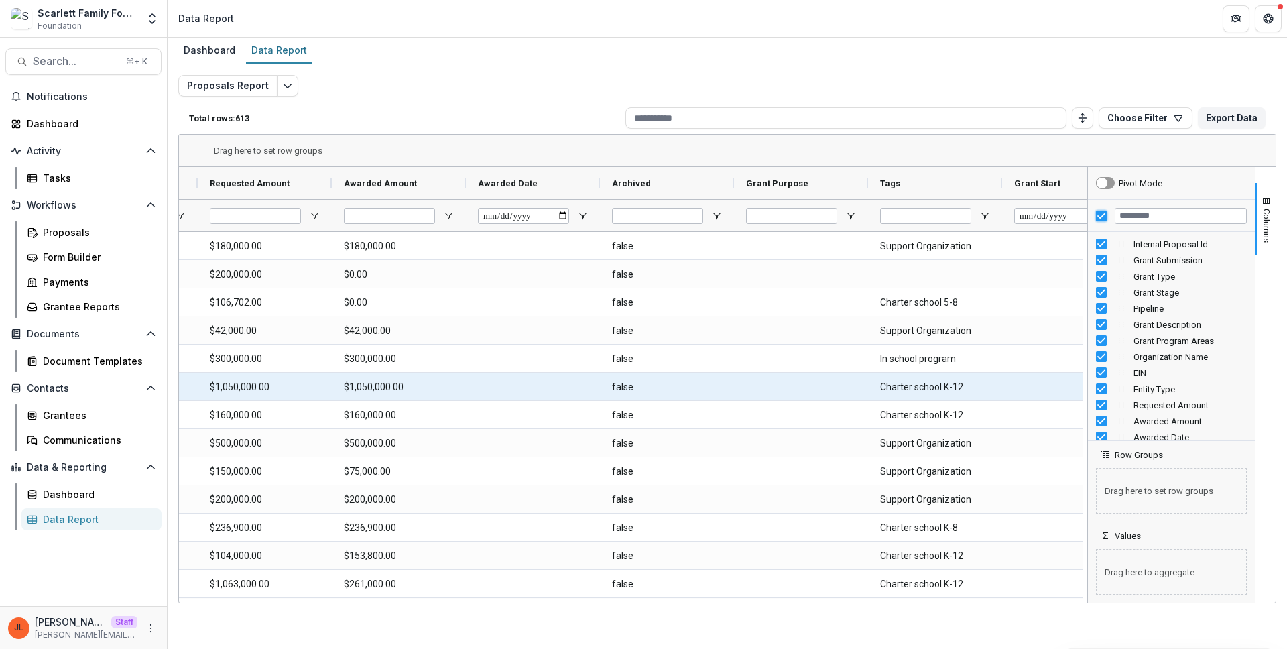
scroll to position [0, 1684]
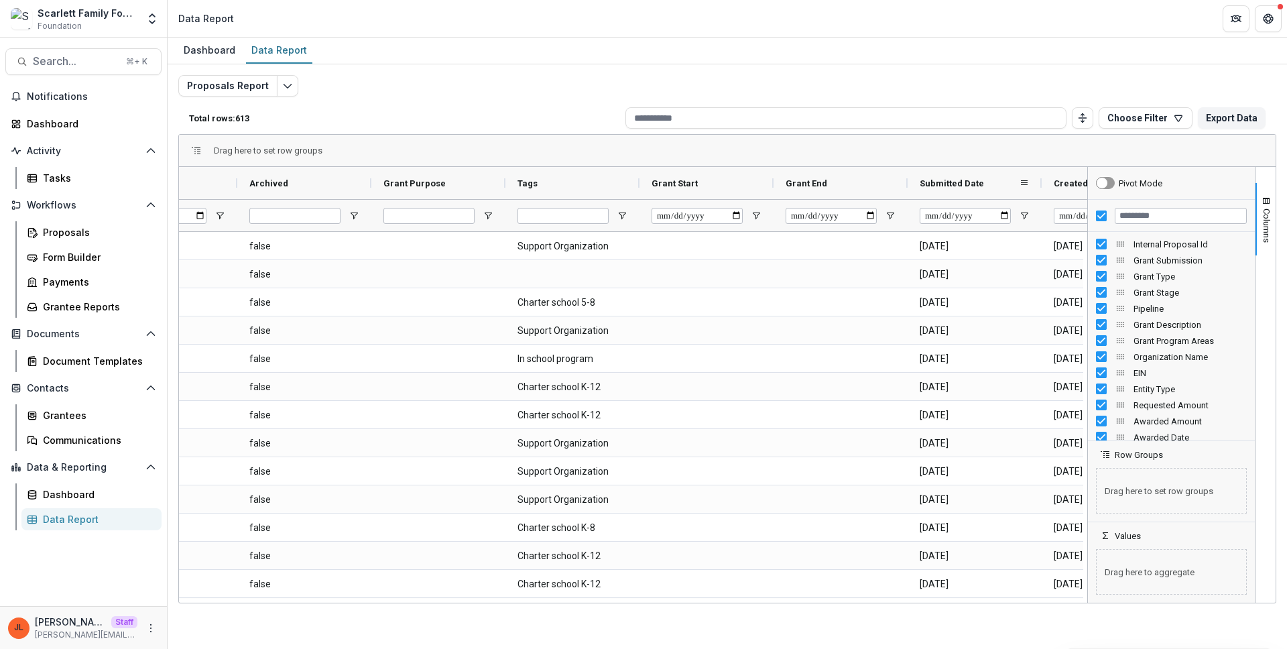
click at [988, 186] on div "Submitted Date" at bounding box center [969, 182] width 99 height 25
click at [976, 184] on span "Submitted Date" at bounding box center [952, 183] width 64 height 10
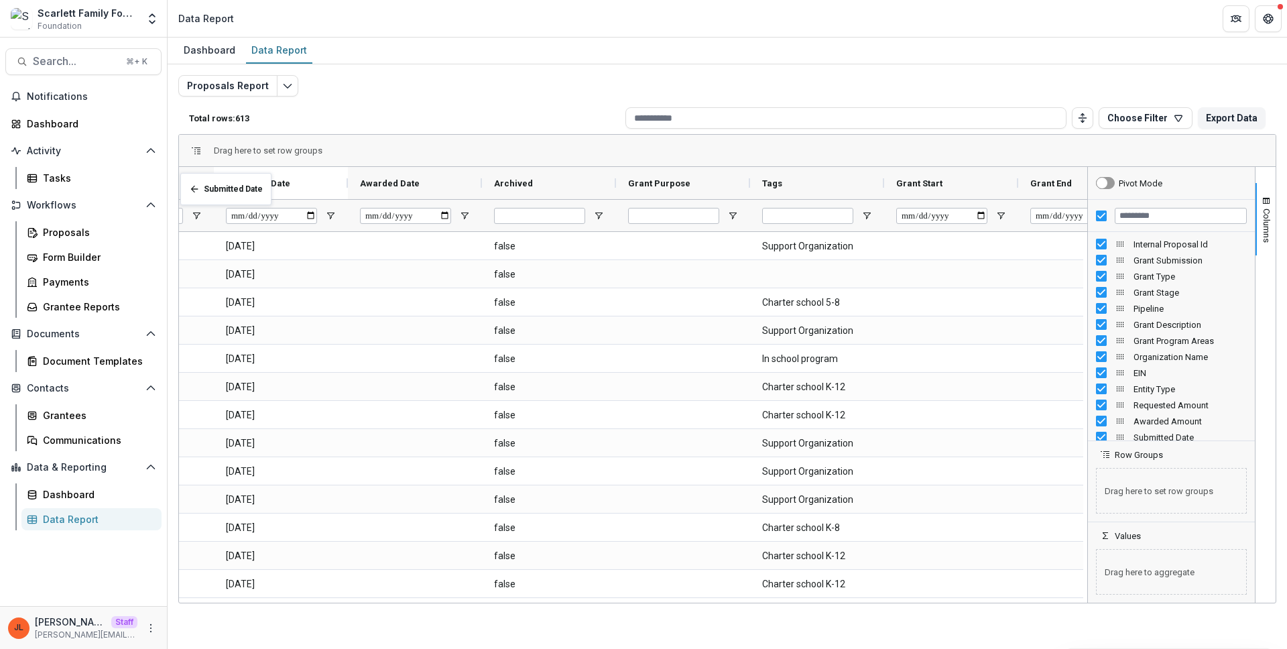
scroll to position [0, 1510]
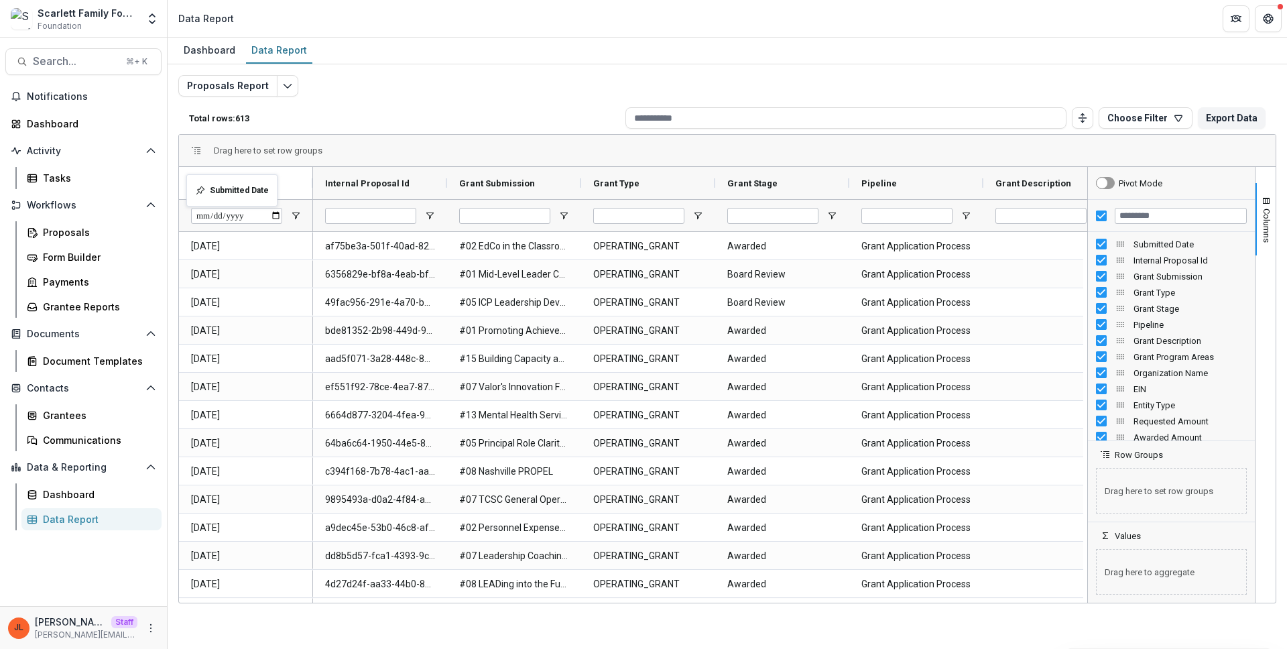
drag, startPoint x: 1001, startPoint y: 186, endPoint x: 193, endPoint y: 182, distance: 808.3
